Goal: Task Accomplishment & Management: Use online tool/utility

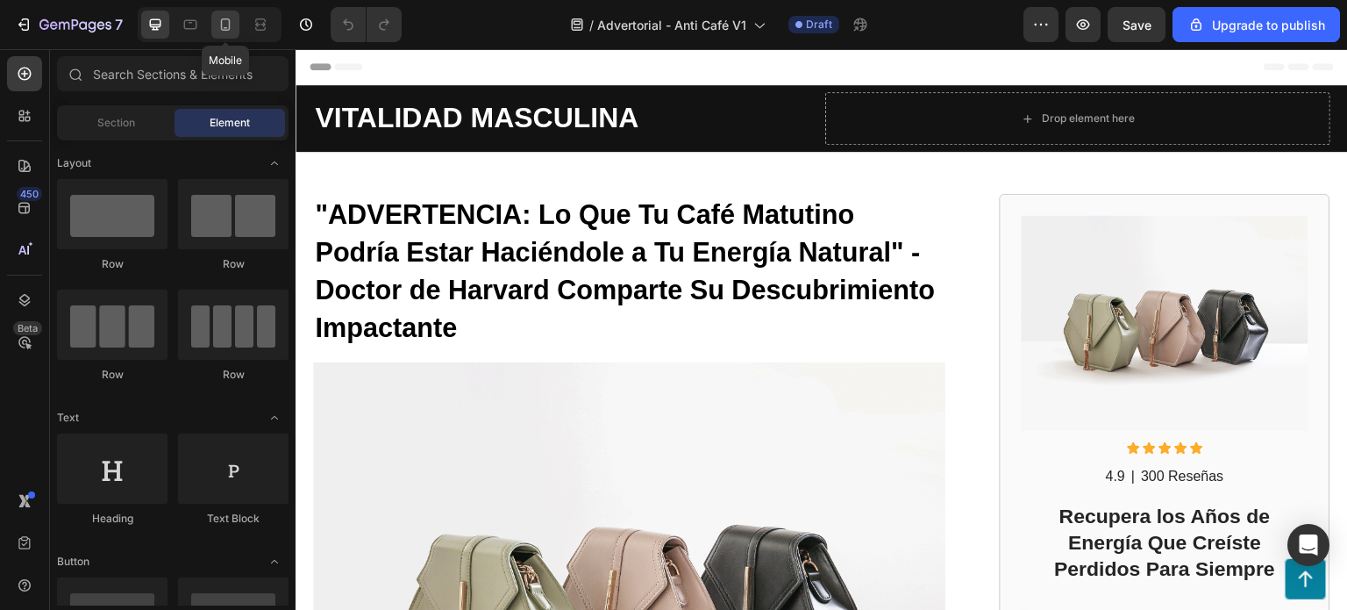
click at [214, 20] on div at bounding box center [225, 25] width 28 height 28
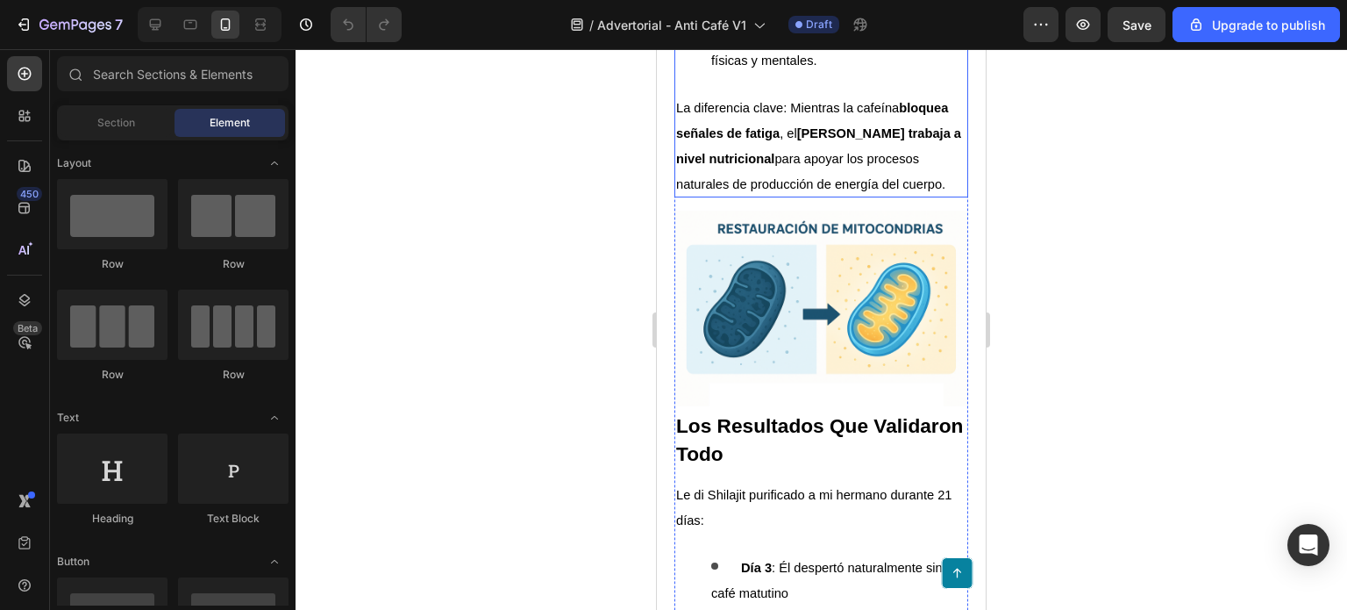
scroll to position [4386, 0]
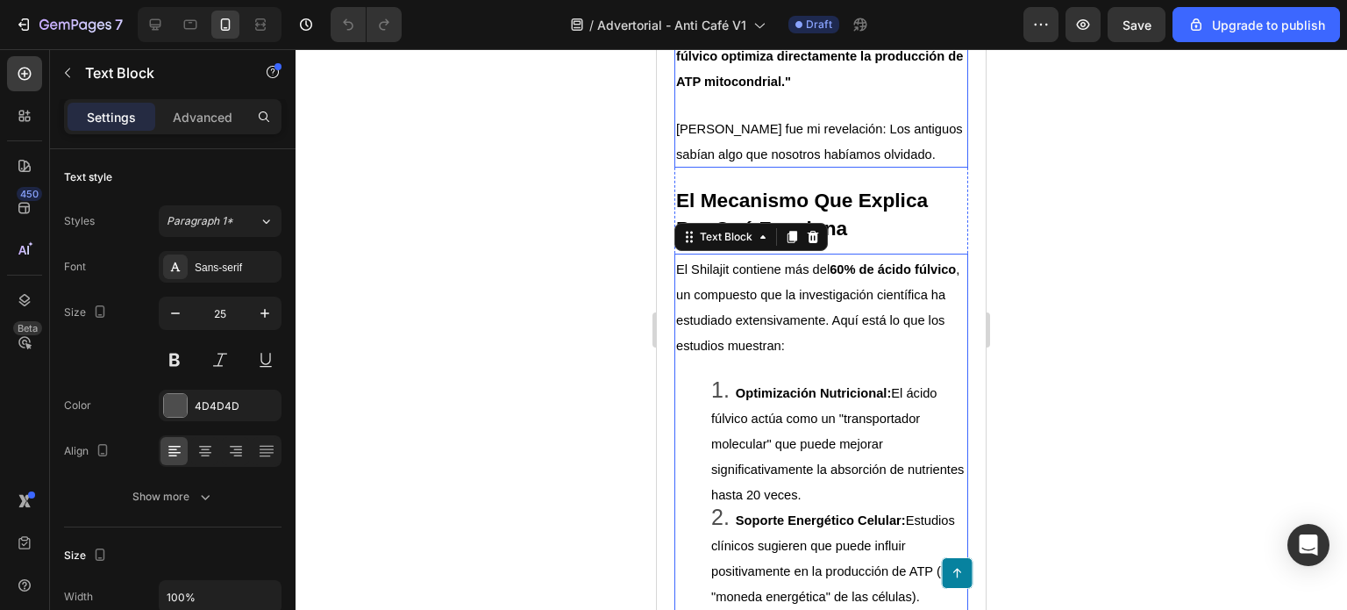
scroll to position [3684, 0]
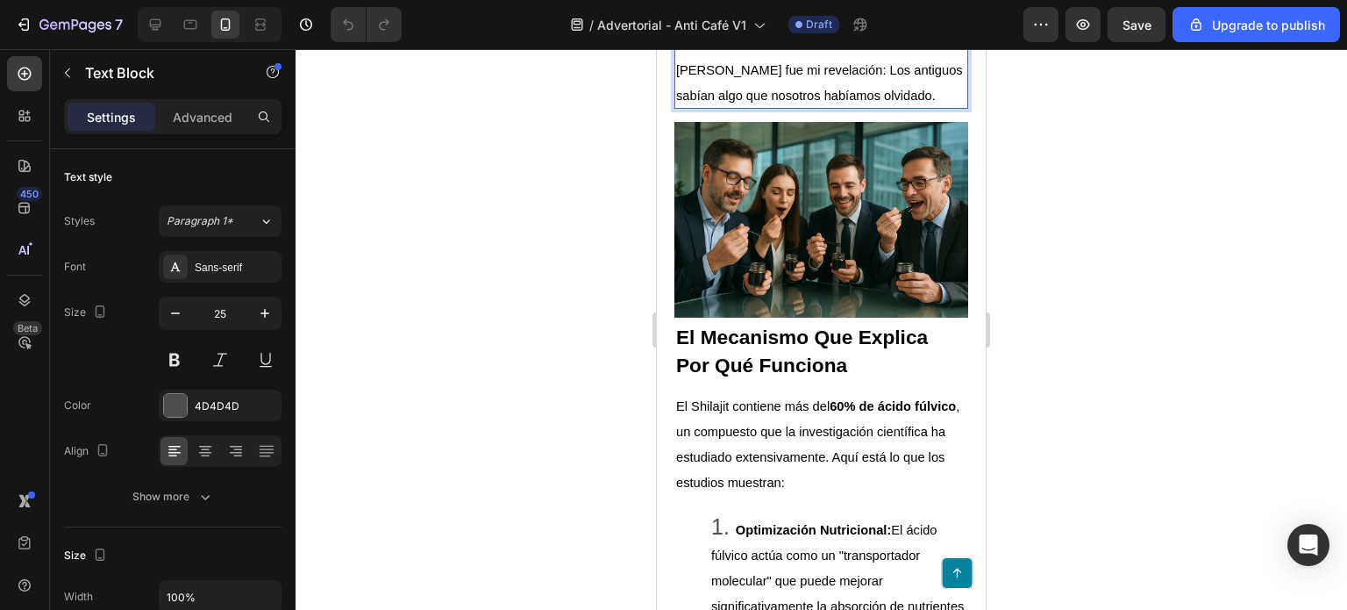
scroll to position [3860, 0]
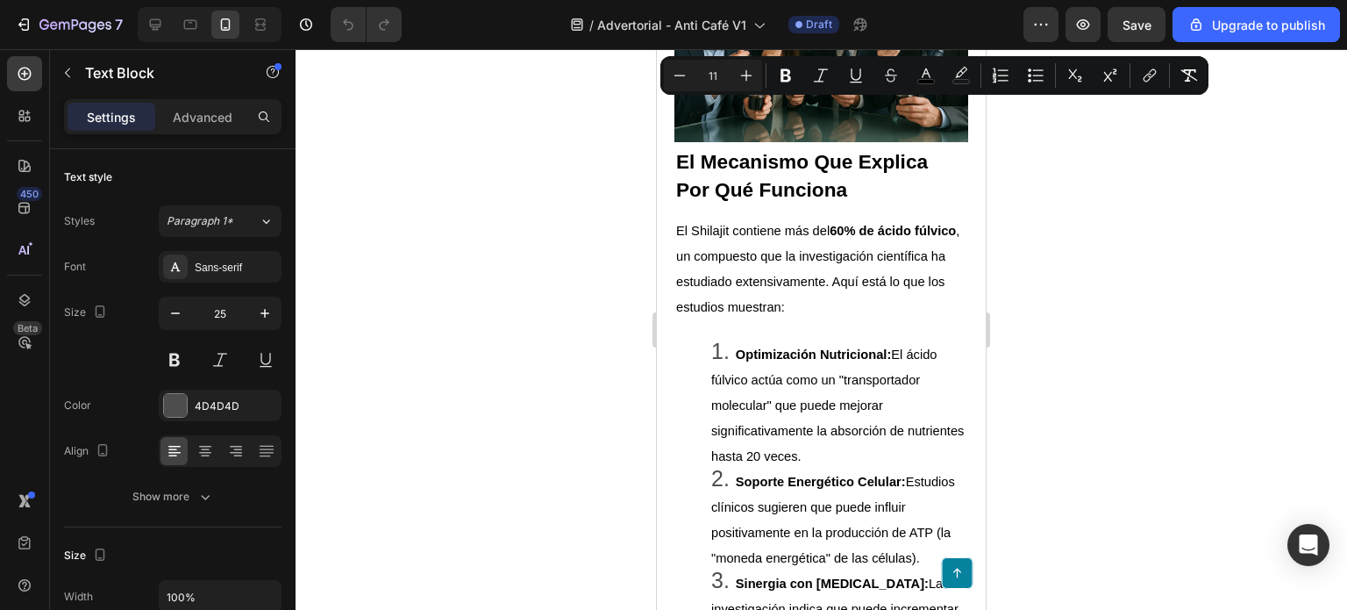
drag, startPoint x: 681, startPoint y: 238, endPoint x: 883, endPoint y: 436, distance: 283.5
copy div "Durante mi investigación, contacté al [PERSON_NAME], colega que trabaja con atl…"
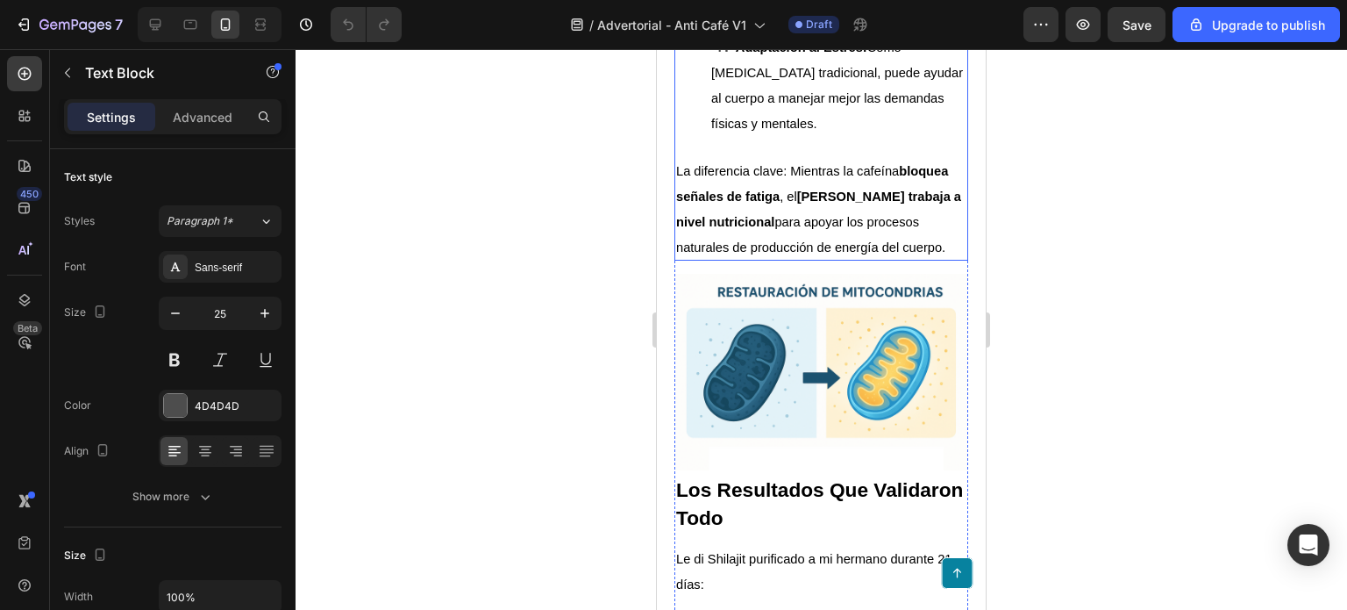
scroll to position [4474, 0]
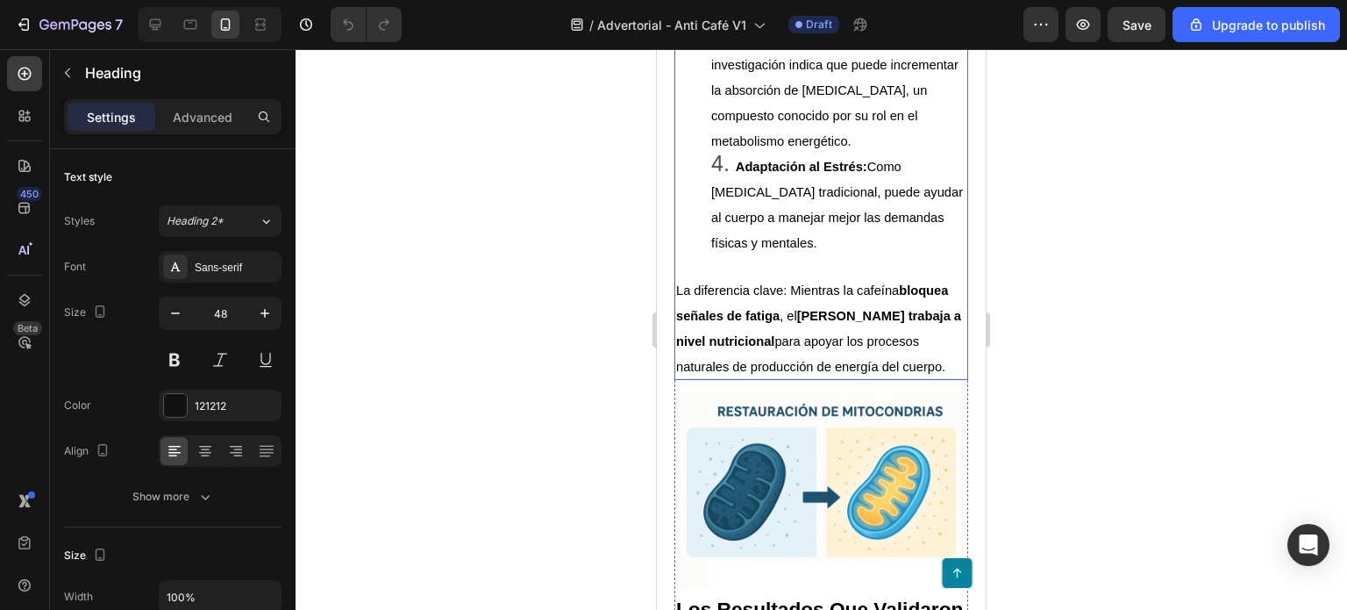
scroll to position [4298, 0]
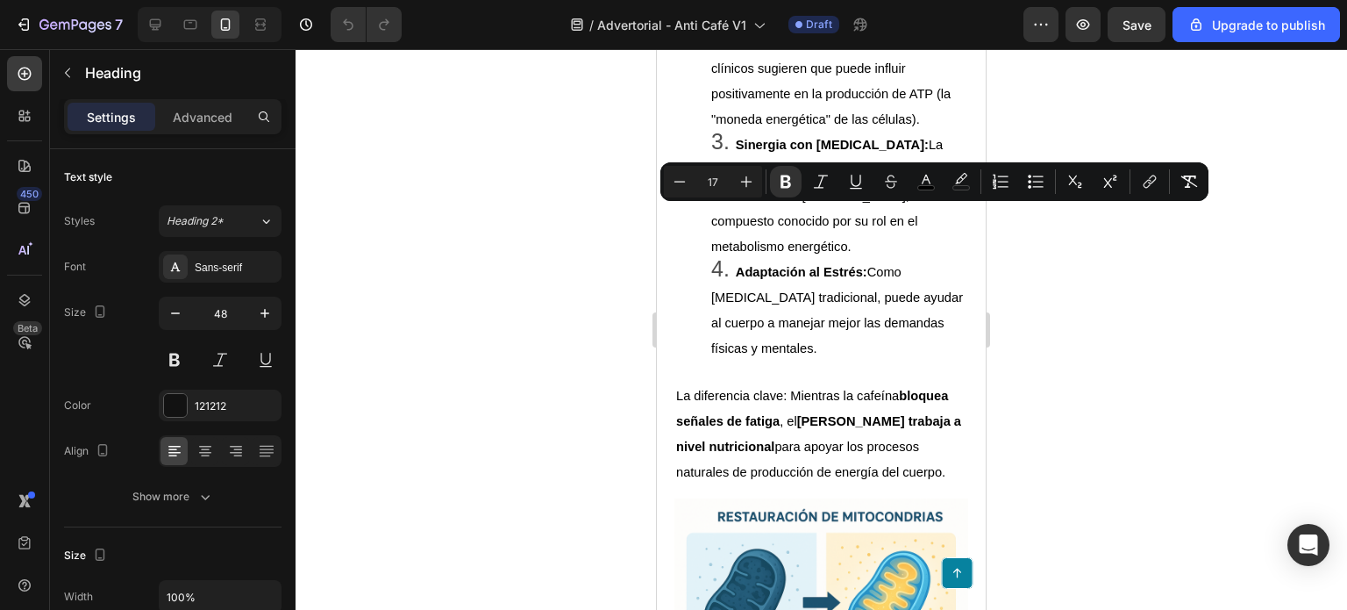
copy strong "El Mecanismo Que Explica Por Qué Funciona"
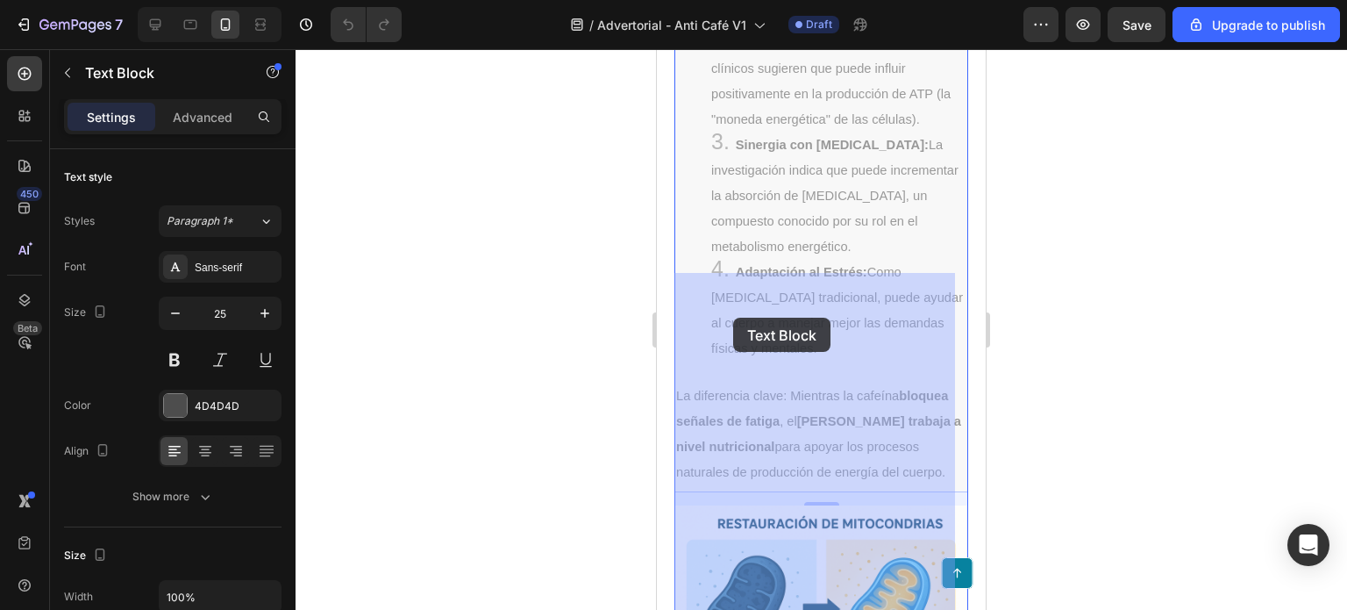
scroll to position [4474, 0]
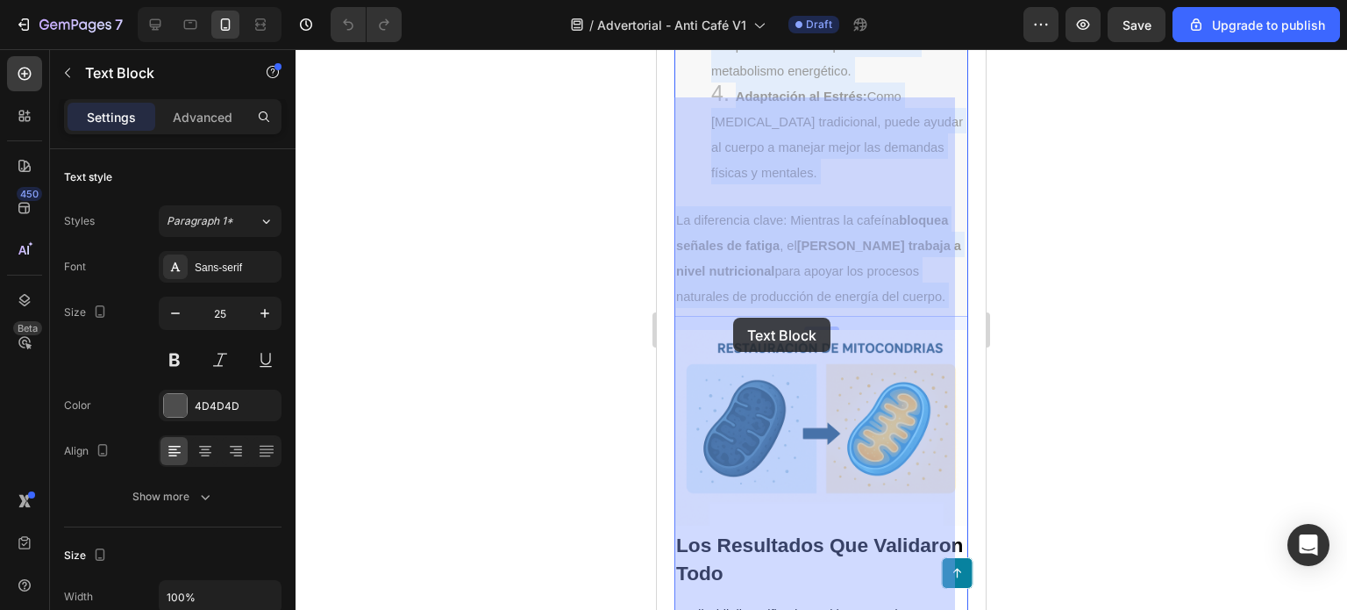
drag, startPoint x: 677, startPoint y: 287, endPoint x: 733, endPoint y: 317, distance: 63.6
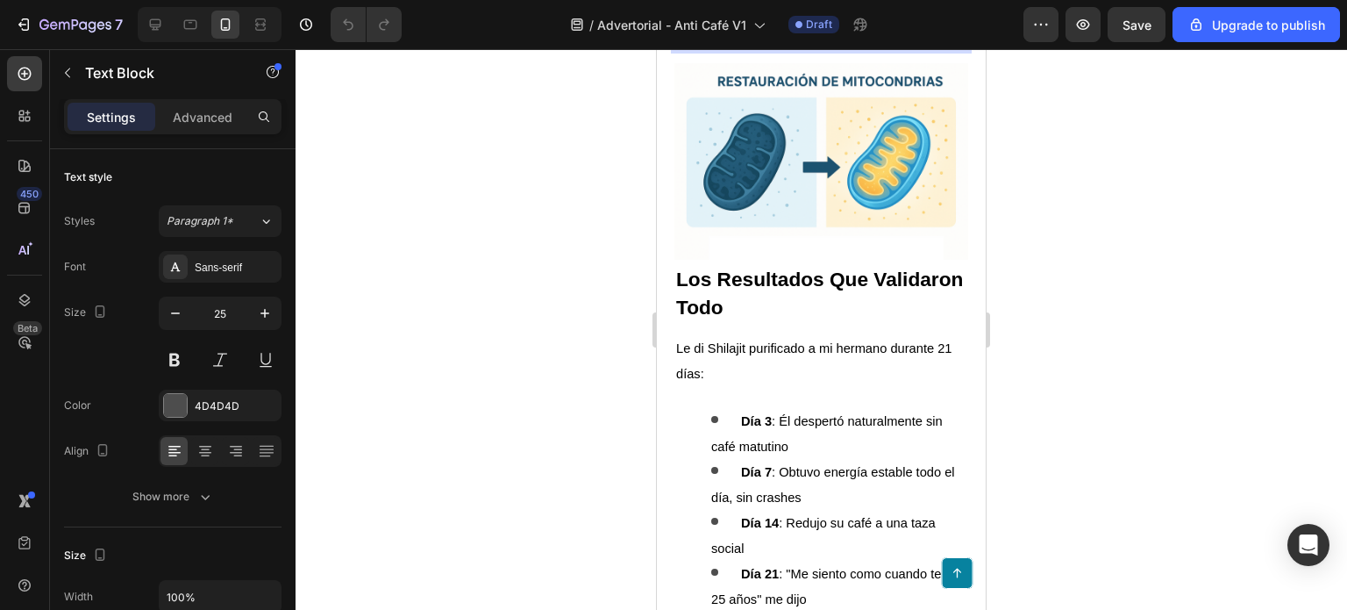
scroll to position [4737, 0]
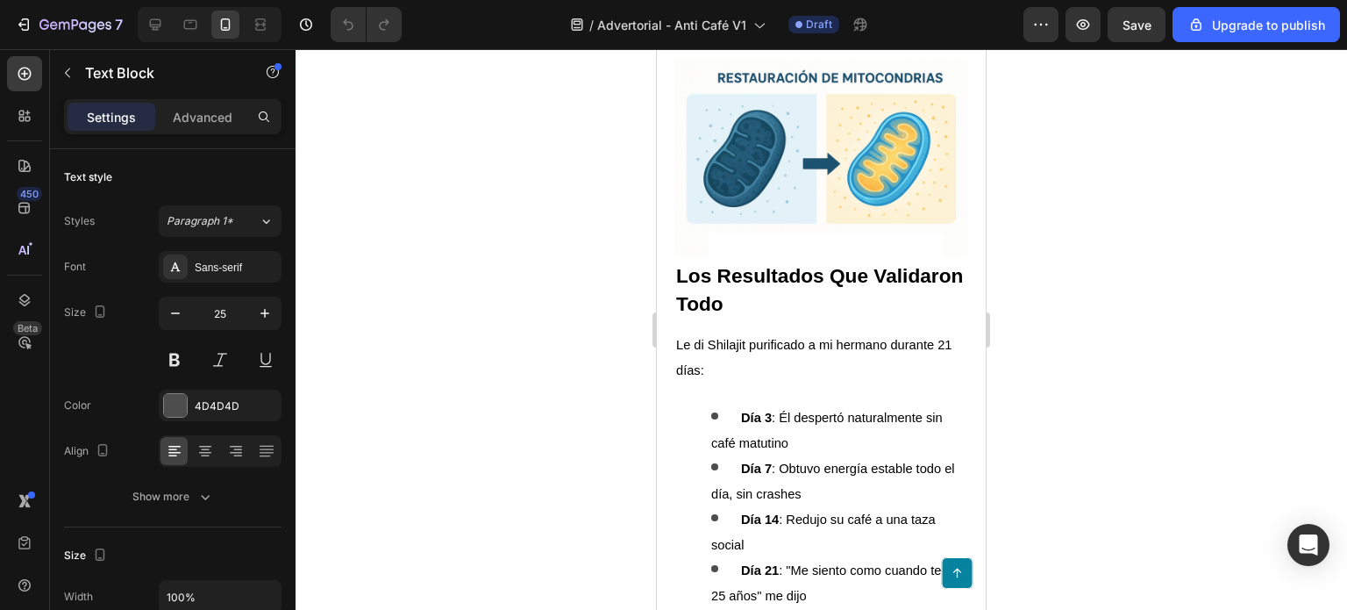
drag, startPoint x: 677, startPoint y: 199, endPoint x: 923, endPoint y: 536, distance: 416.9
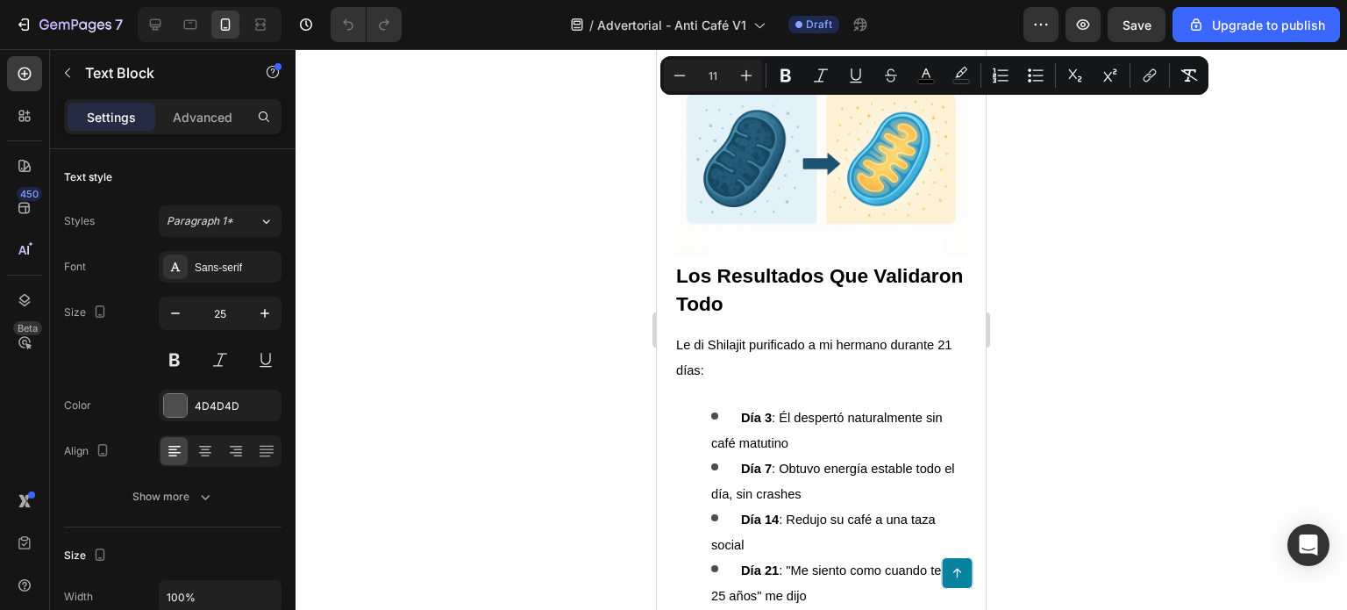
copy div "El Shilajit contiene más del 60% de ácido fúlvico , un compuesto que la investi…"
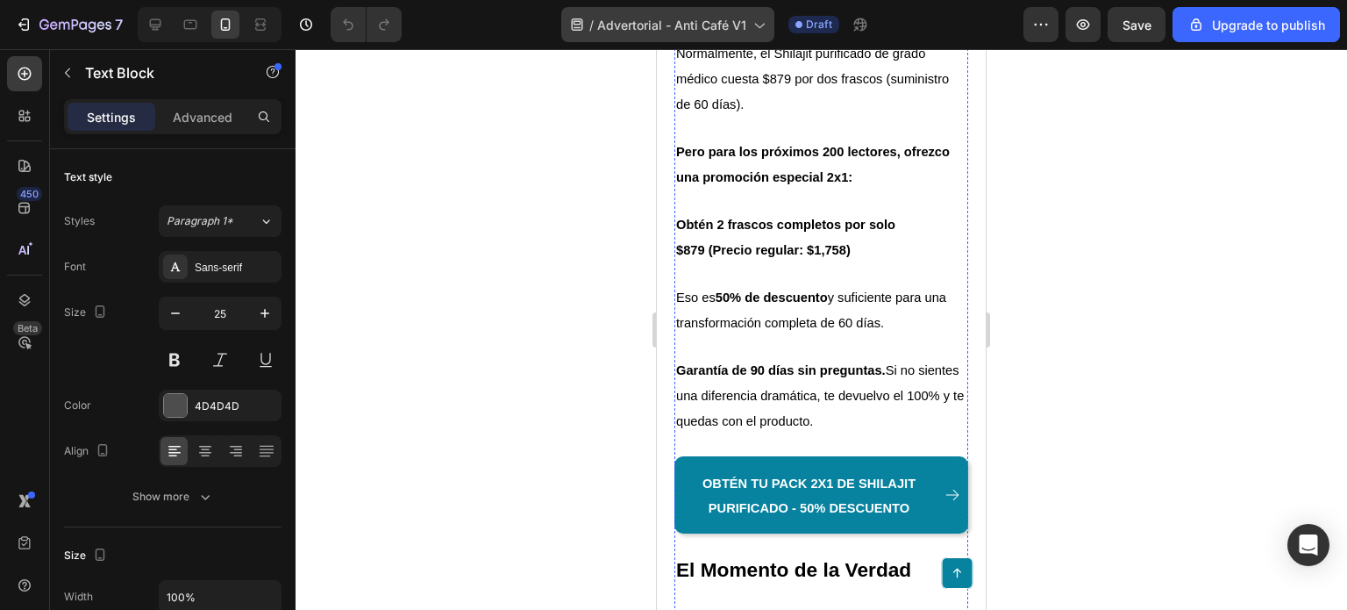
scroll to position [8070, 0]
